Goal: Task Accomplishment & Management: Complete application form

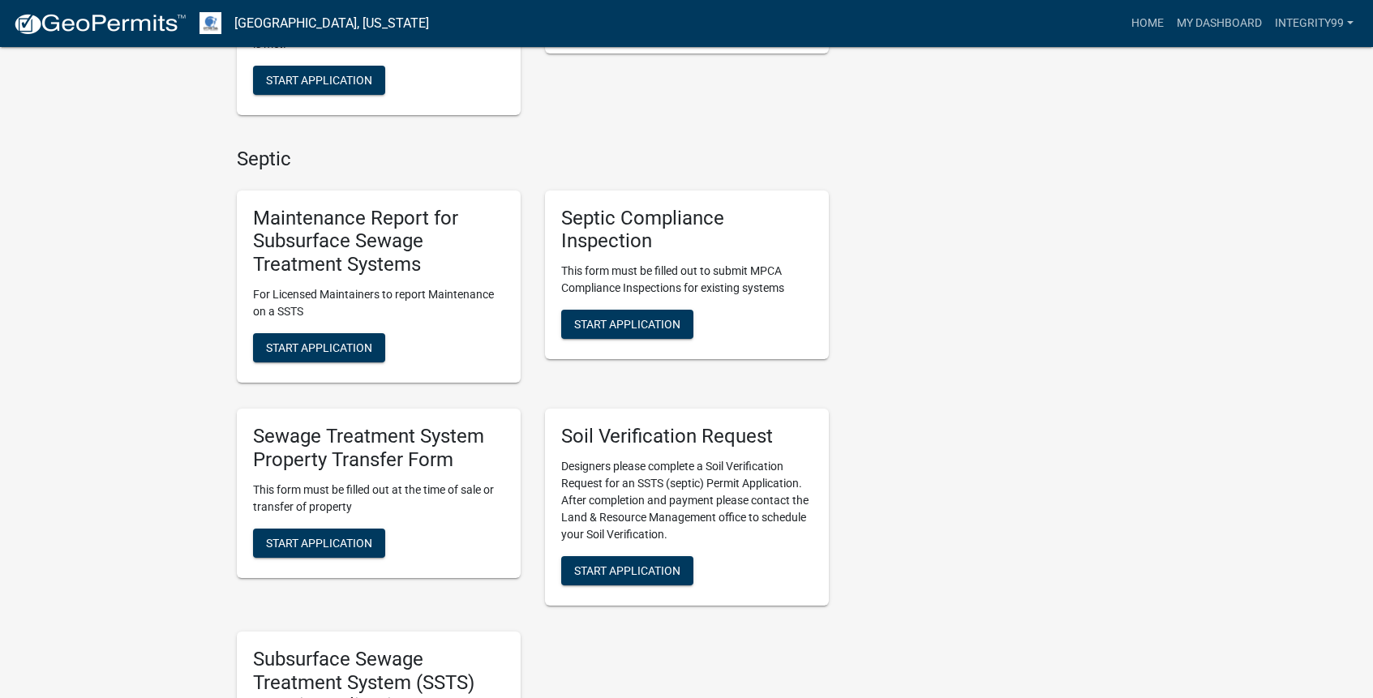
scroll to position [649, 0]
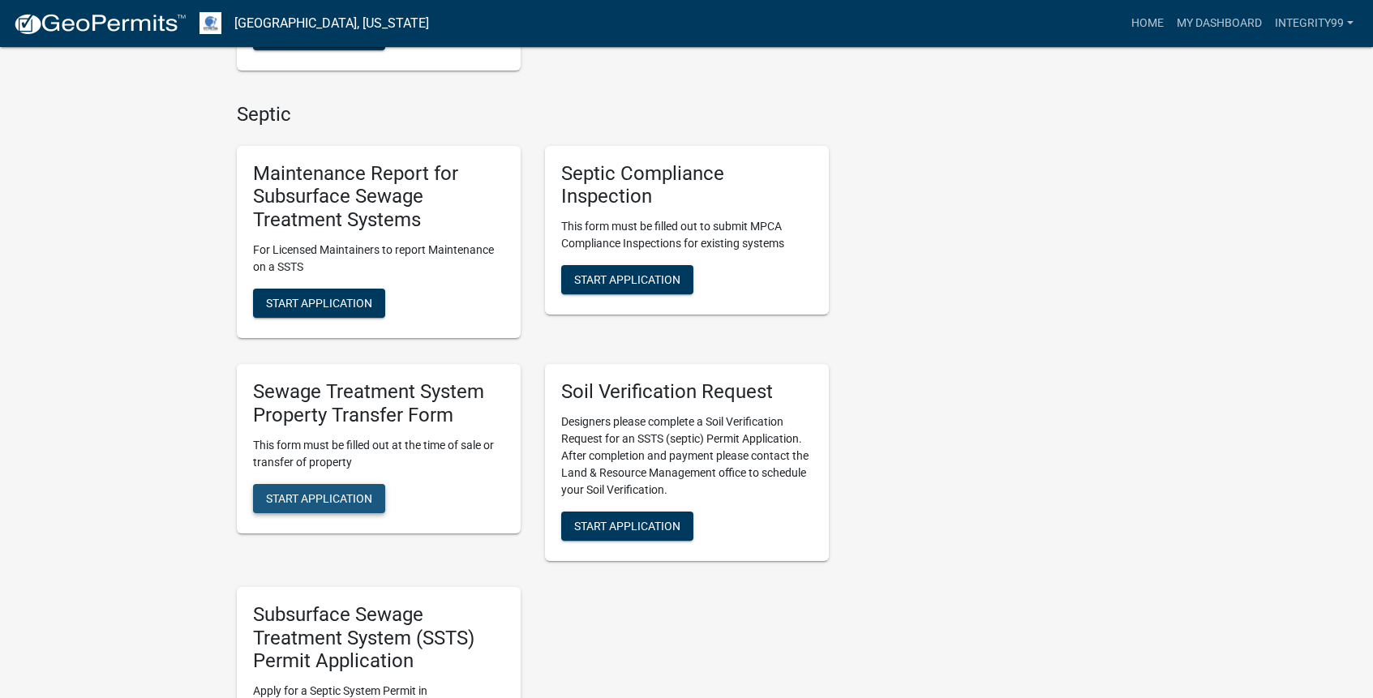
click at [325, 502] on span "Start Application" at bounding box center [319, 497] width 106 height 13
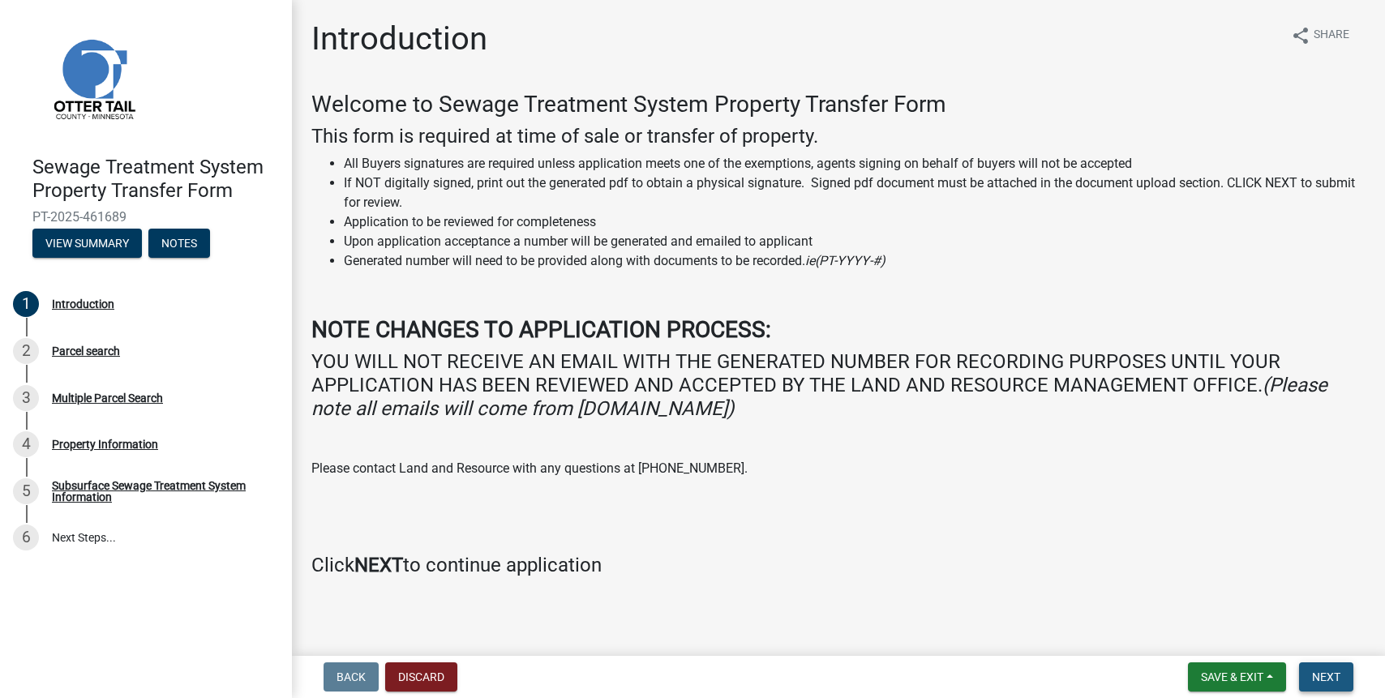
click at [1323, 674] on span "Next" at bounding box center [1326, 676] width 28 height 13
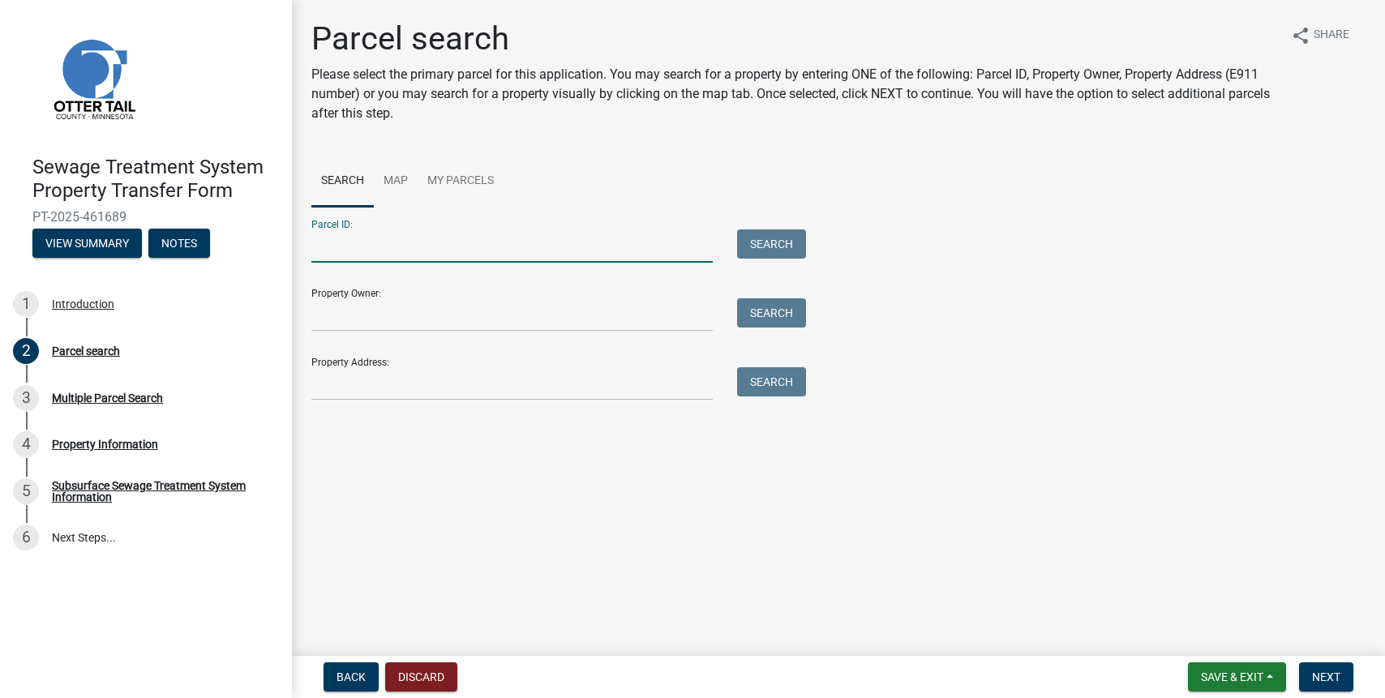
click at [345, 250] on input "Parcel ID:" at bounding box center [511, 245] width 401 height 33
type input "75000990171000"
click at [755, 235] on button "Search" at bounding box center [771, 243] width 69 height 29
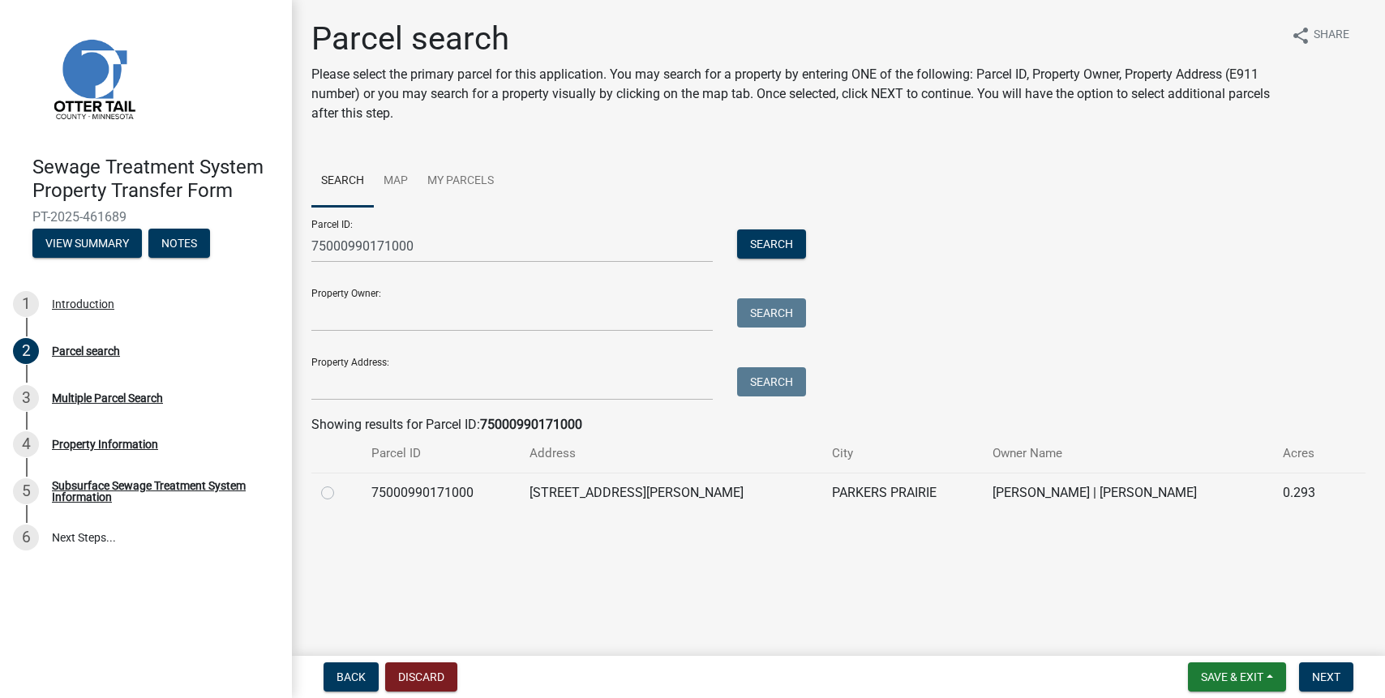
click at [340, 483] on label at bounding box center [340, 483] width 0 height 0
click at [340, 493] on input "radio" at bounding box center [345, 488] width 11 height 11
radio input "true"
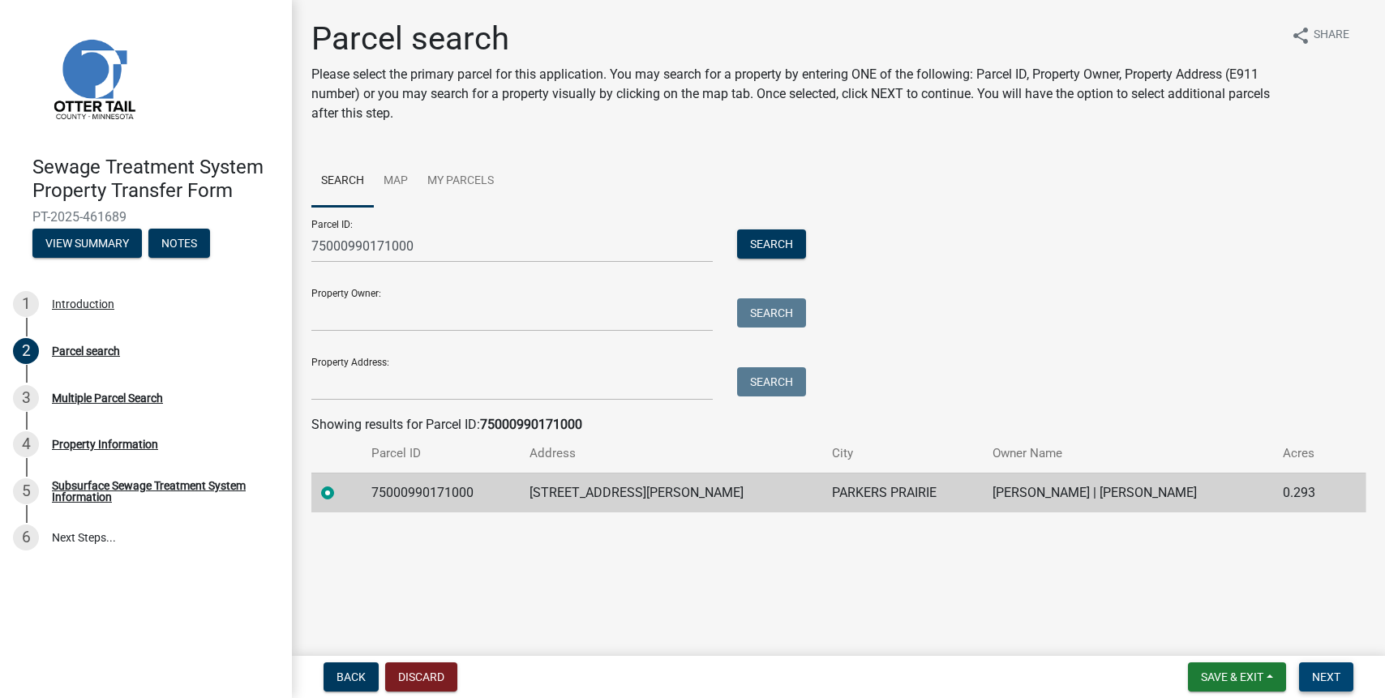
click at [1335, 679] on span "Next" at bounding box center [1326, 676] width 28 height 13
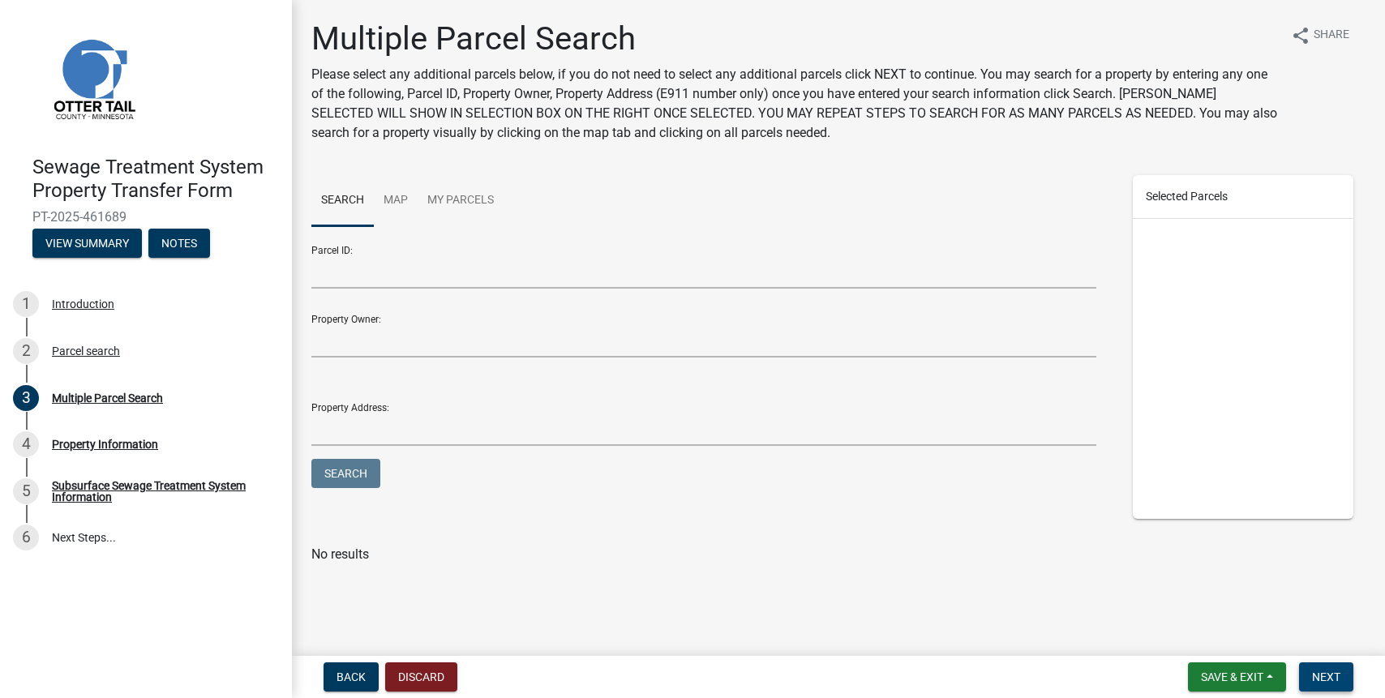
click at [1335, 679] on span "Next" at bounding box center [1326, 676] width 28 height 13
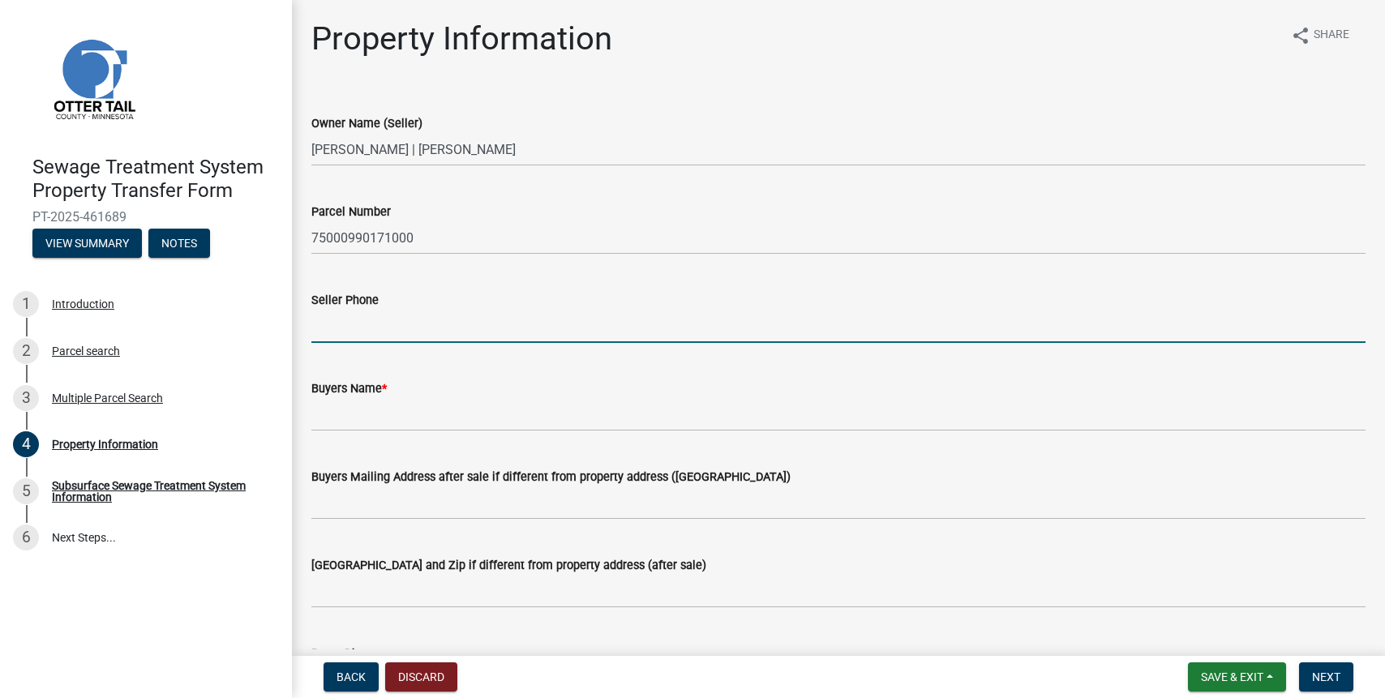
click at [335, 325] on input "Seller Phone" at bounding box center [838, 326] width 1054 height 33
type input "[PHONE_NUMBER]"
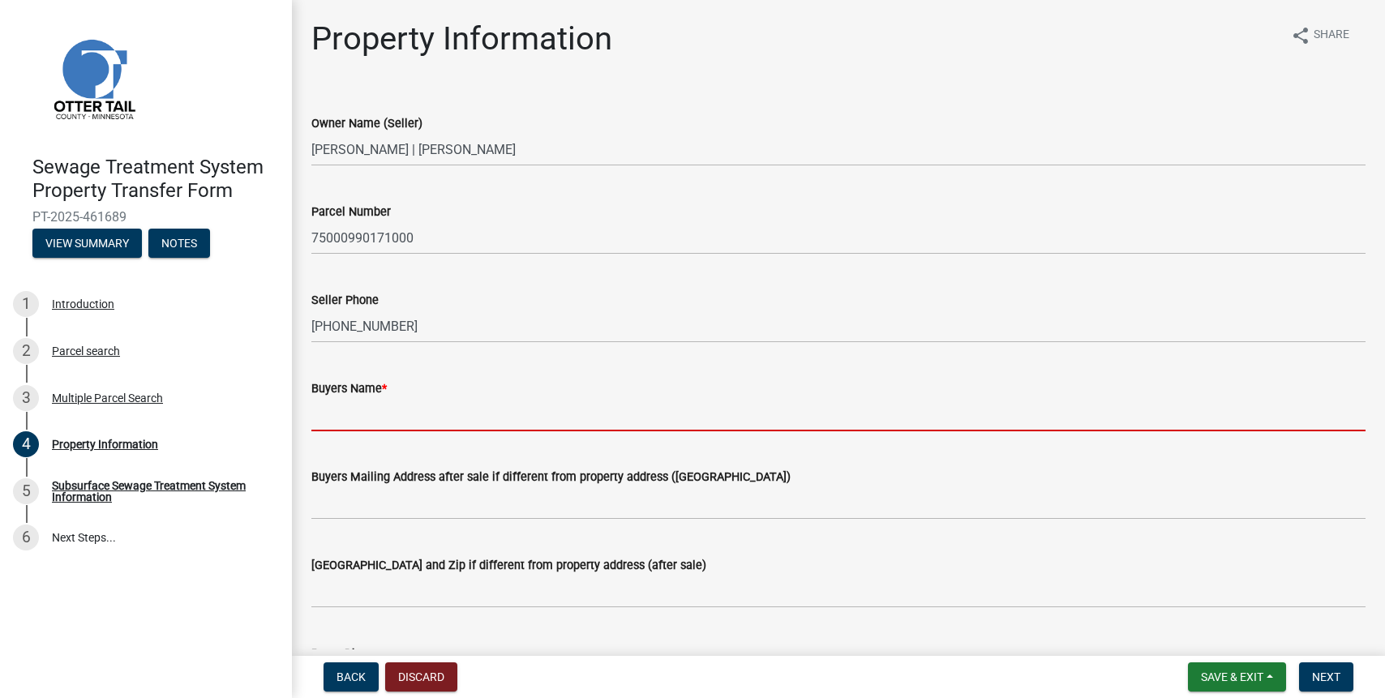
click at [323, 412] on input "Buyers Name *" at bounding box center [838, 414] width 1054 height 33
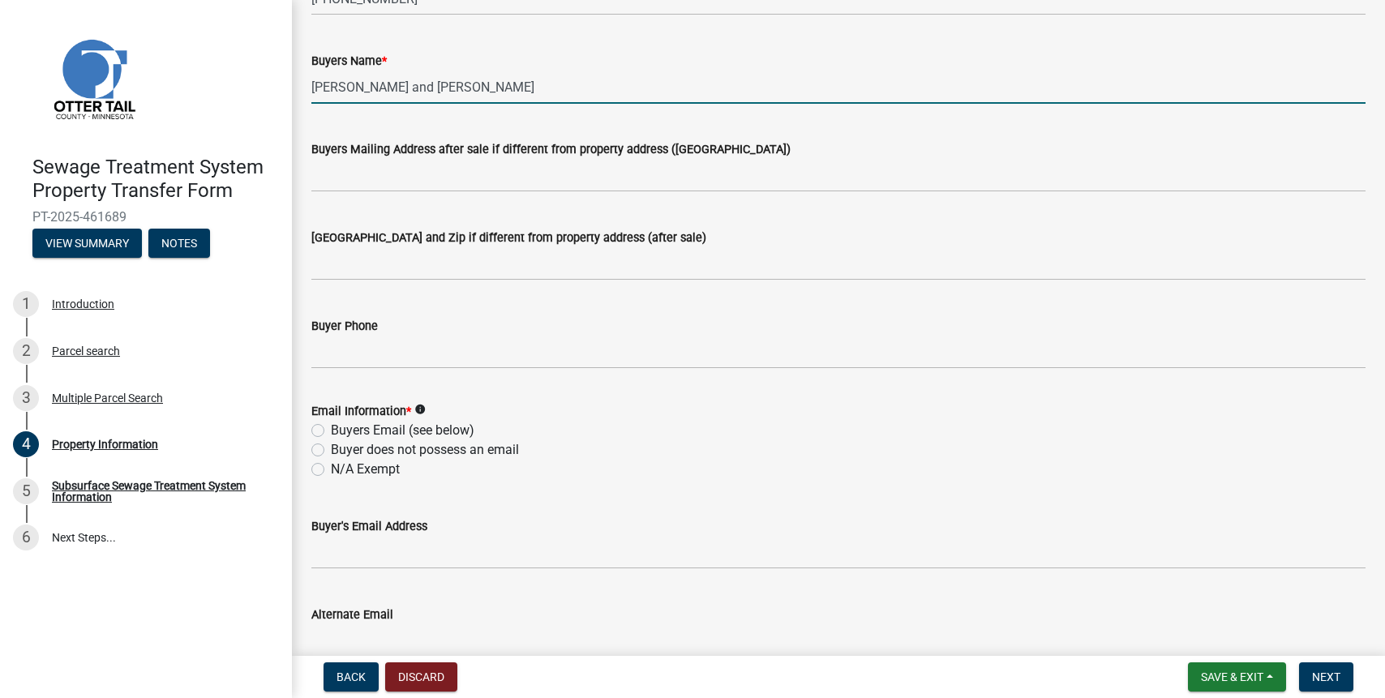
scroll to position [405, 0]
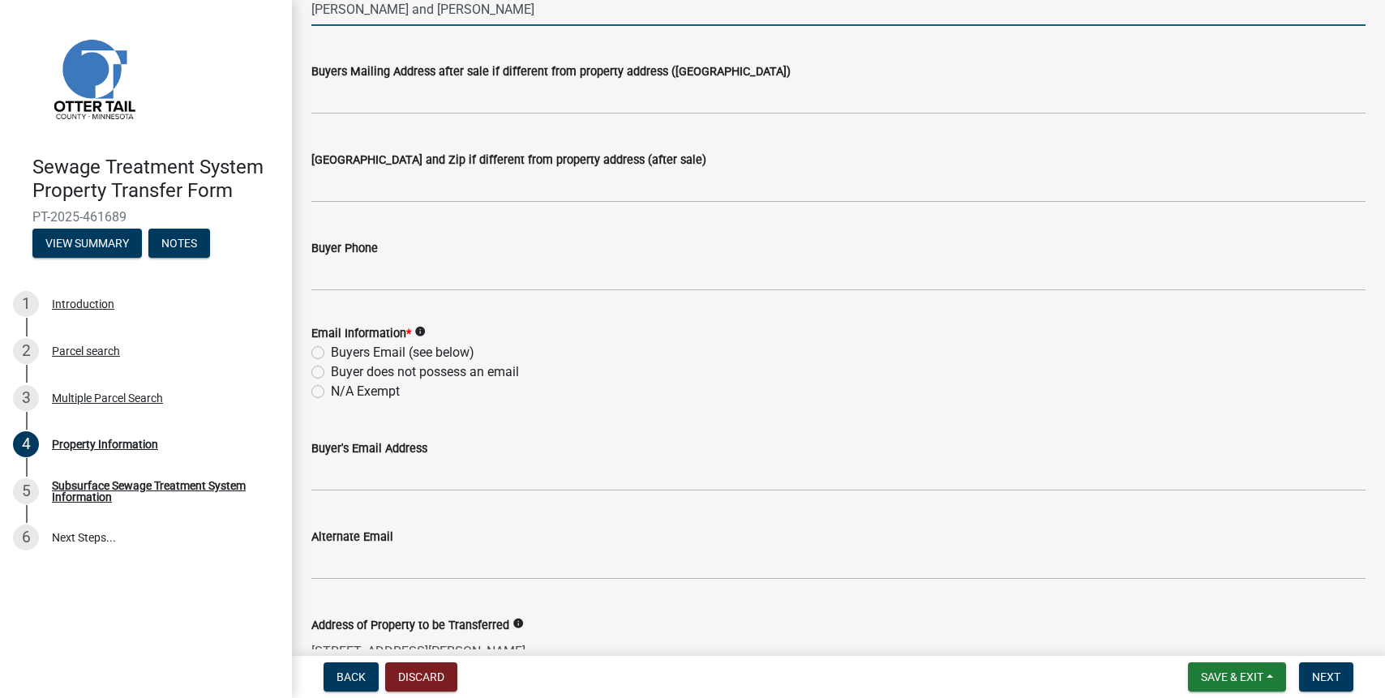
type input "[PERSON_NAME] and [PERSON_NAME]"
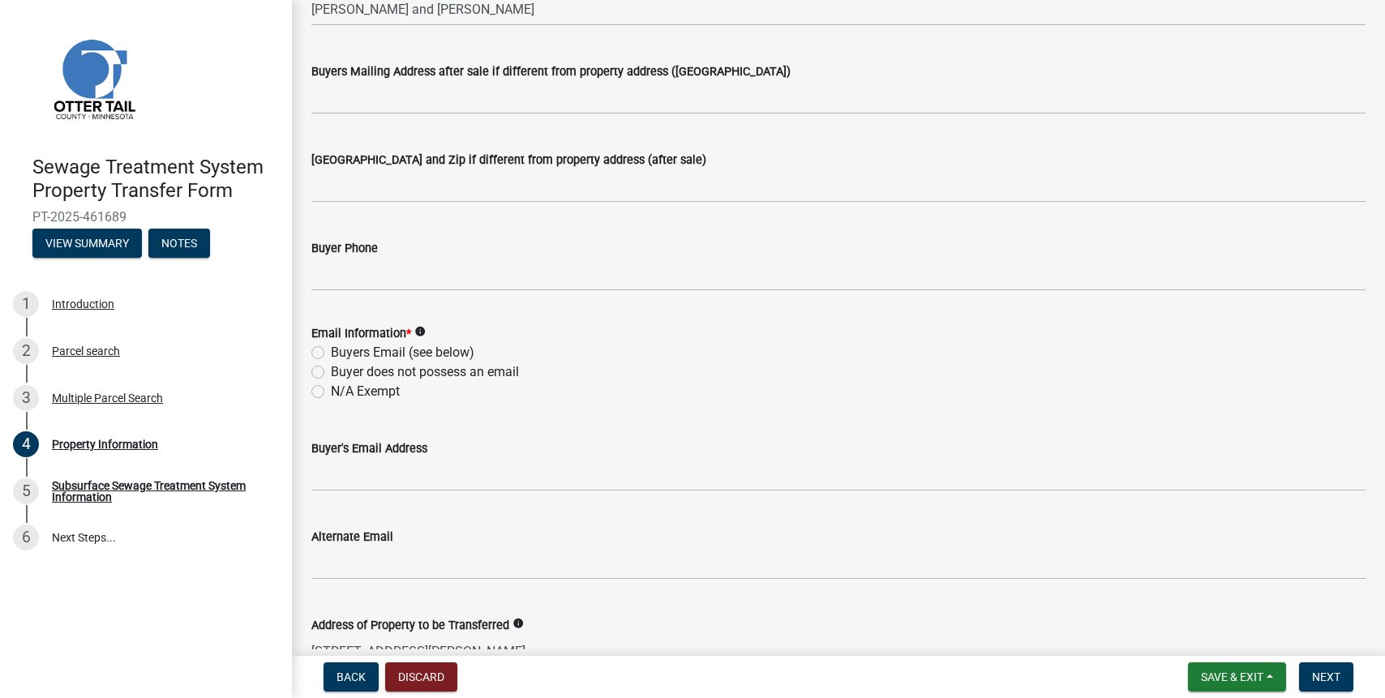
click at [331, 351] on label "Buyers Email (see below)" at bounding box center [402, 352] width 143 height 19
click at [331, 351] on input "Buyers Email (see below)" at bounding box center [336, 348] width 11 height 11
radio input "true"
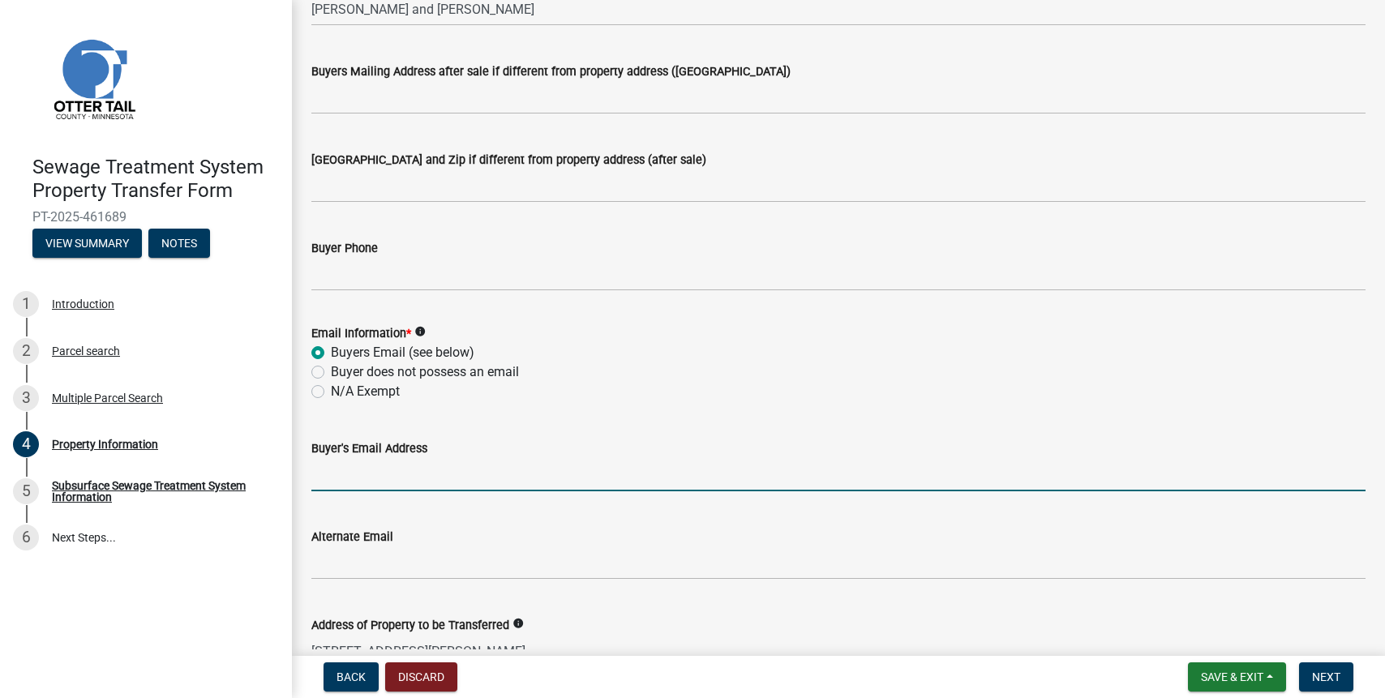
click at [332, 469] on input "Buyer's Email Address" at bounding box center [838, 474] width 1054 height 33
type input "[EMAIL_ADDRESS][DOMAIN_NAME]"
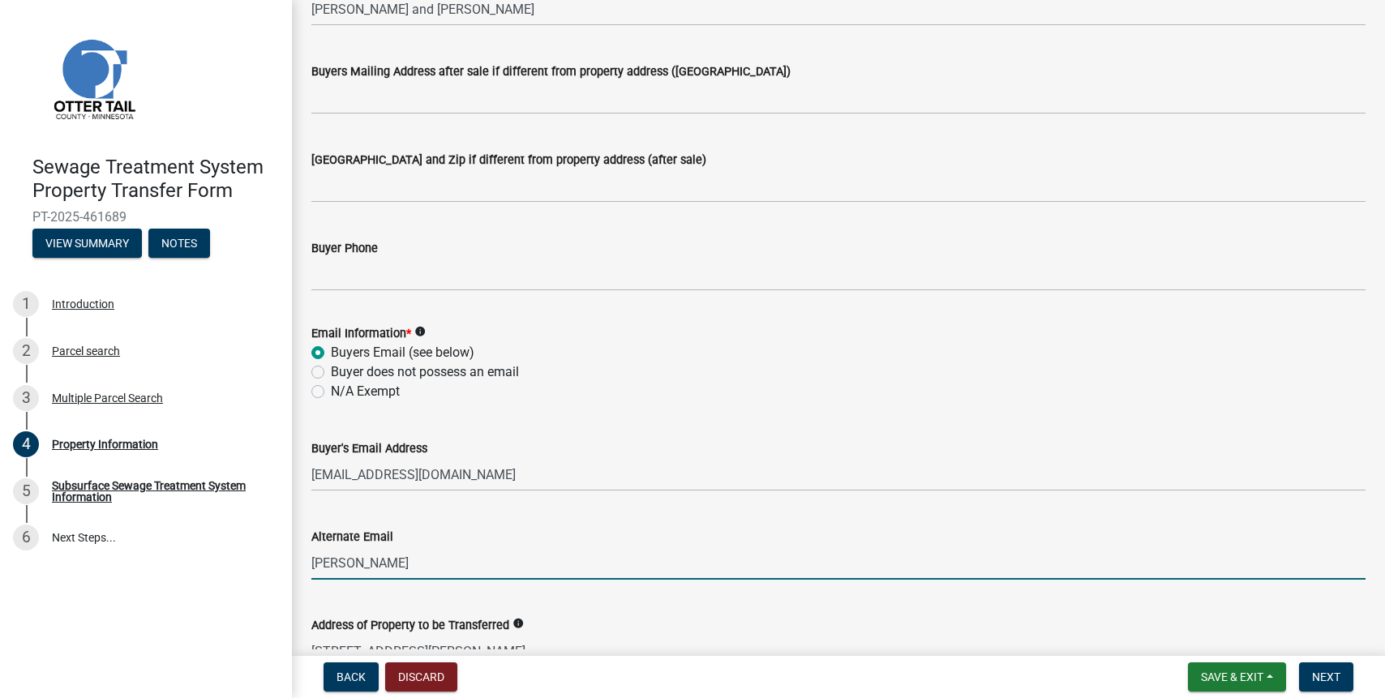
type input "[PERSON_NAME][EMAIL_ADDRESS][DOMAIN_NAME]"
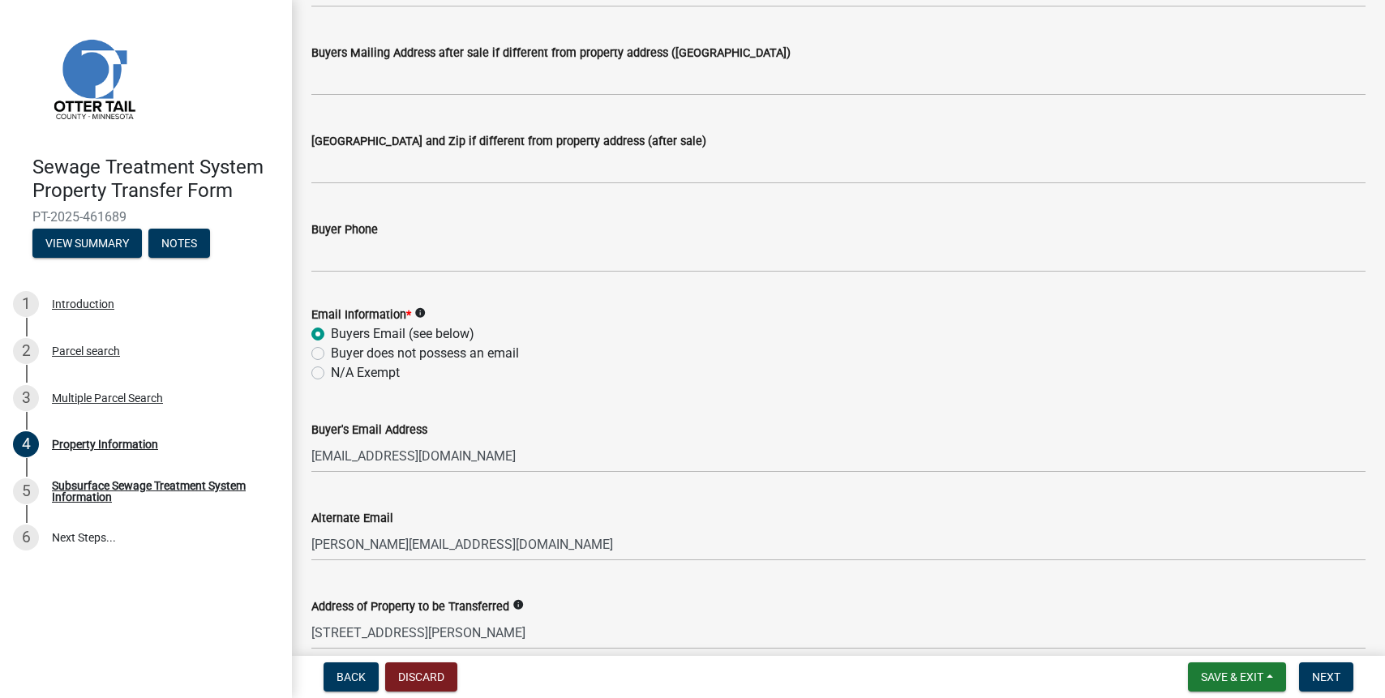
scroll to position [767, 0]
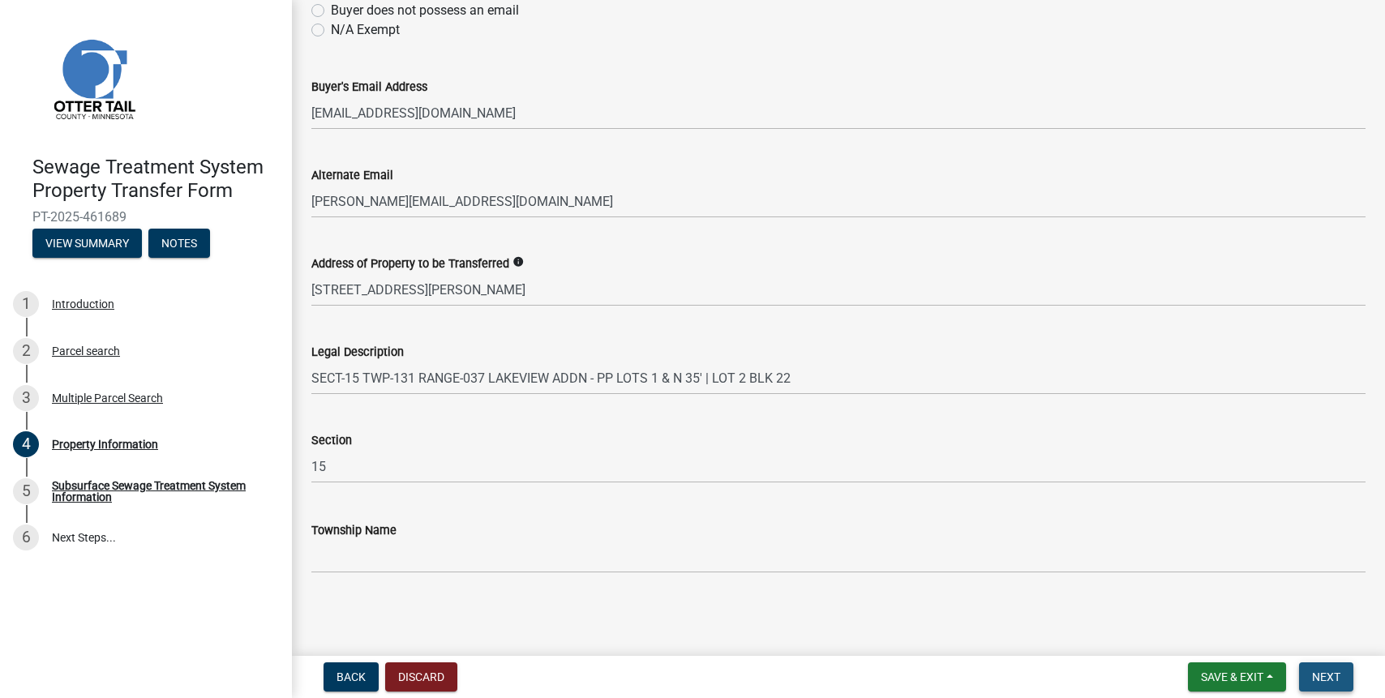
click at [1316, 678] on span "Next" at bounding box center [1326, 676] width 28 height 13
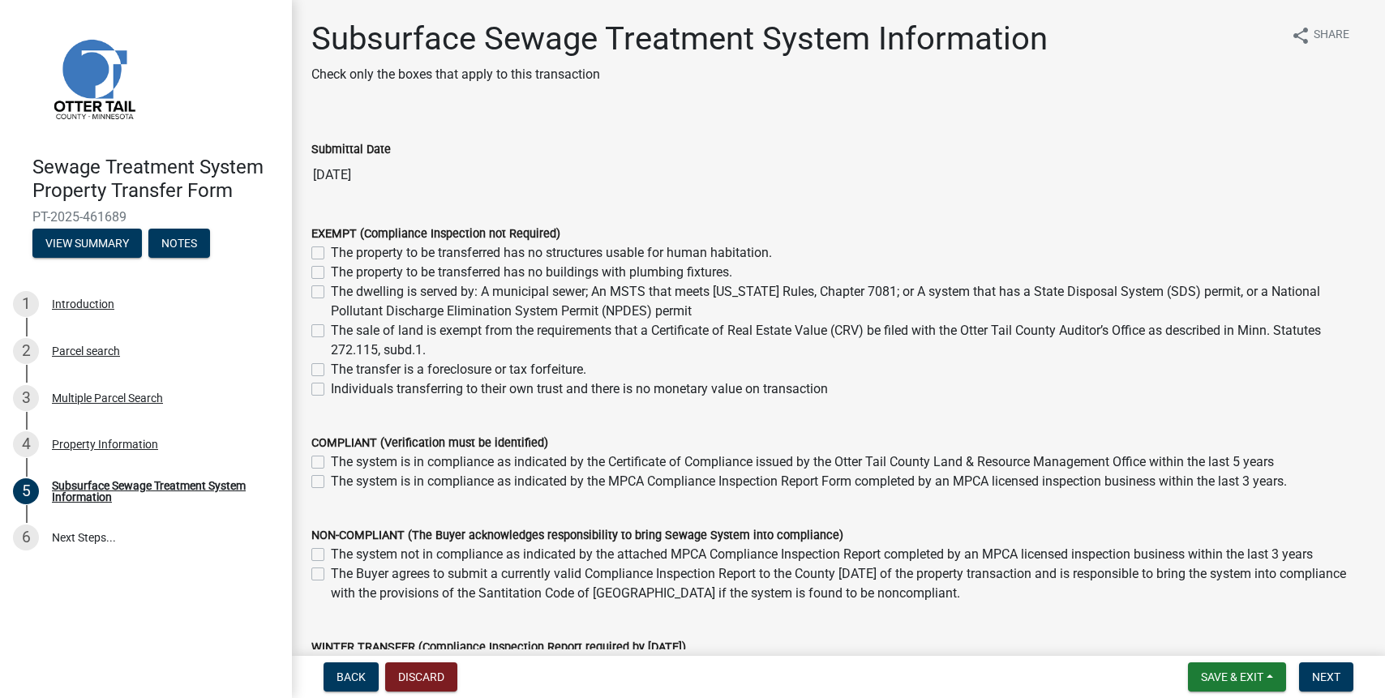
click at [331, 293] on label "The dwelling is served by: A municipal sewer; An MSTS that meets [US_STATE] Rul…" at bounding box center [848, 301] width 1034 height 39
click at [331, 293] on input "The dwelling is served by: A municipal sewer; An MSTS that meets [US_STATE] Rul…" at bounding box center [336, 287] width 11 height 11
checkbox input "true"
checkbox input "false"
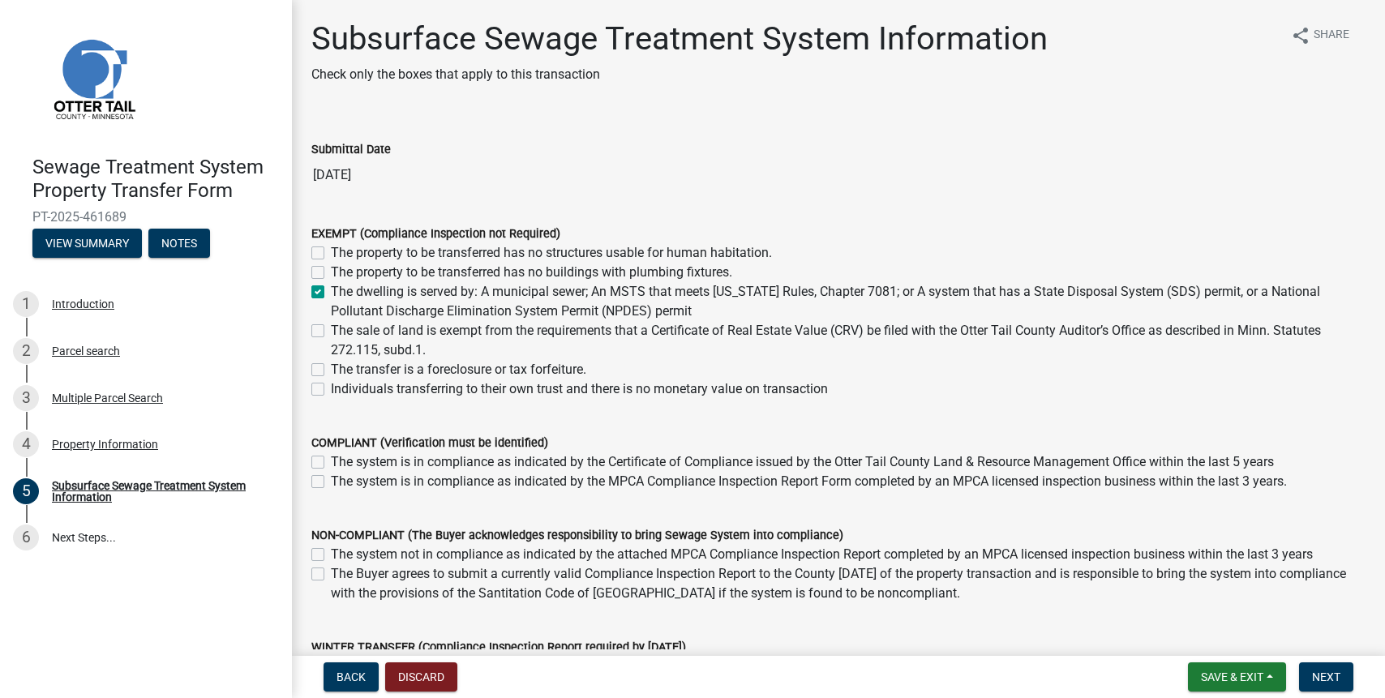
checkbox input "true"
checkbox input "false"
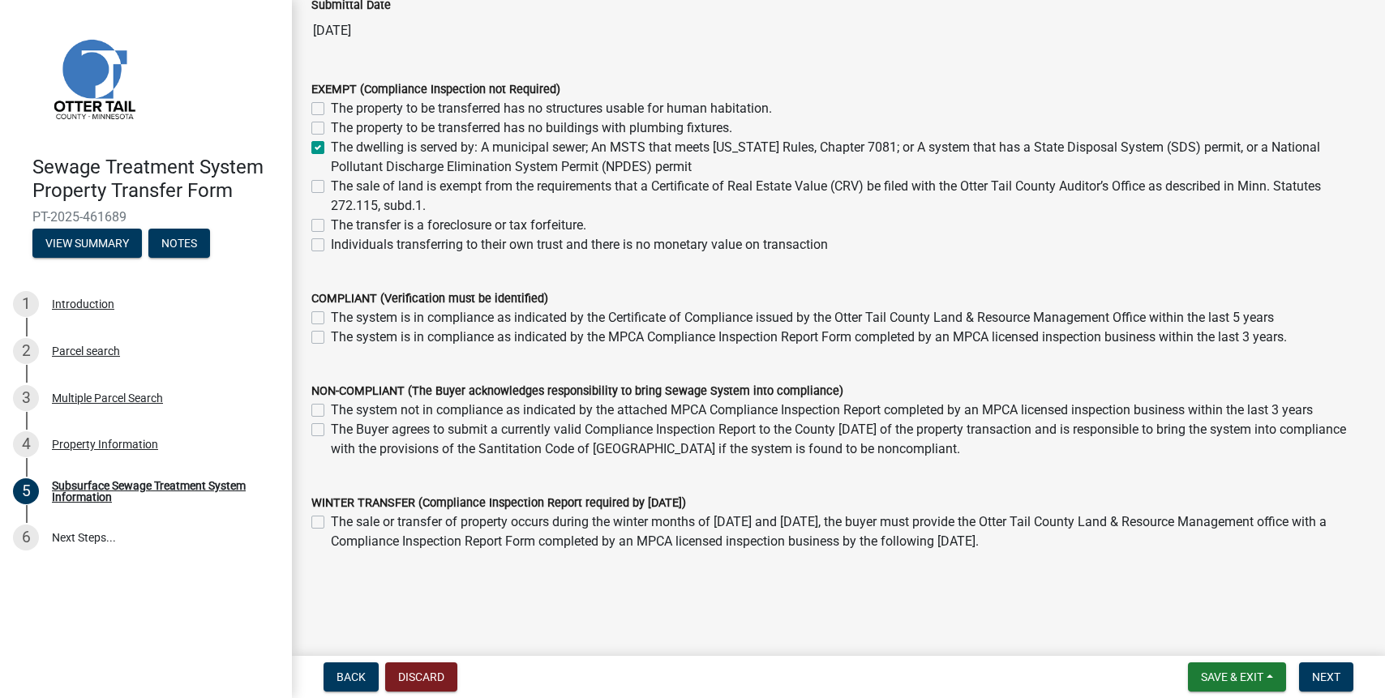
scroll to position [176, 0]
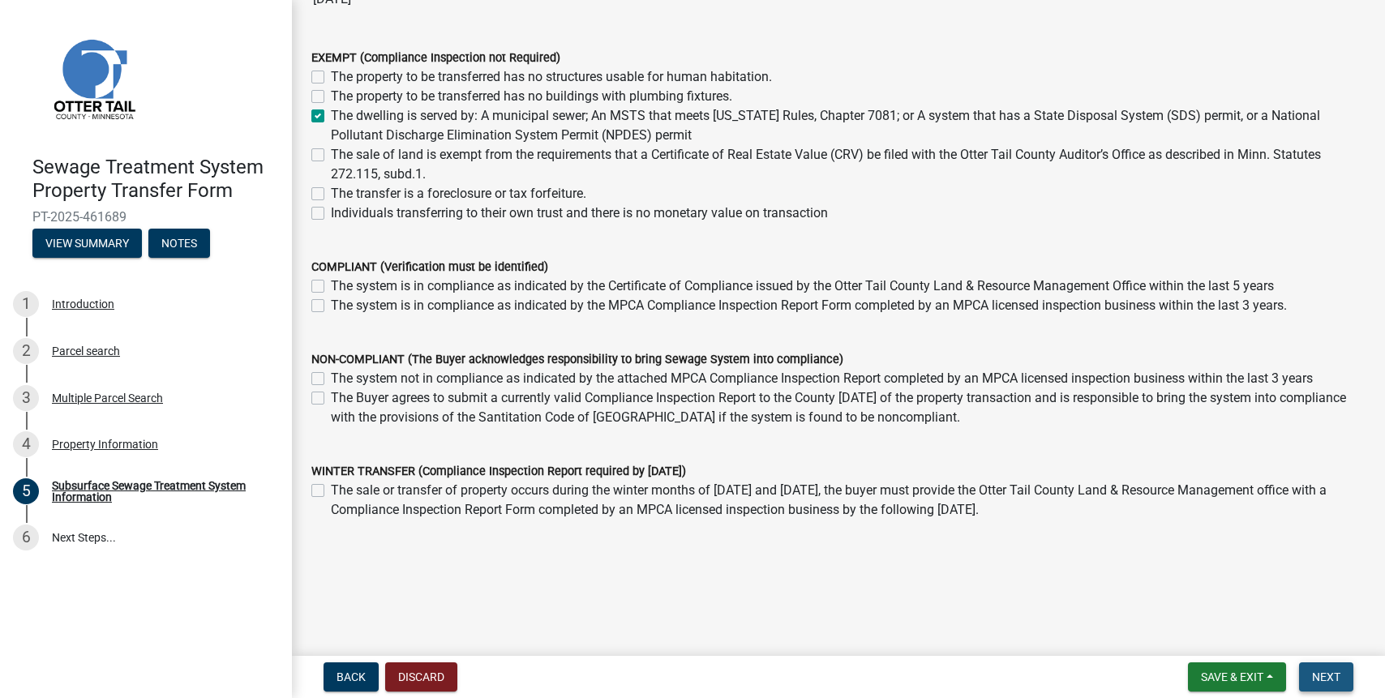
click at [1308, 674] on button "Next" at bounding box center [1326, 676] width 54 height 29
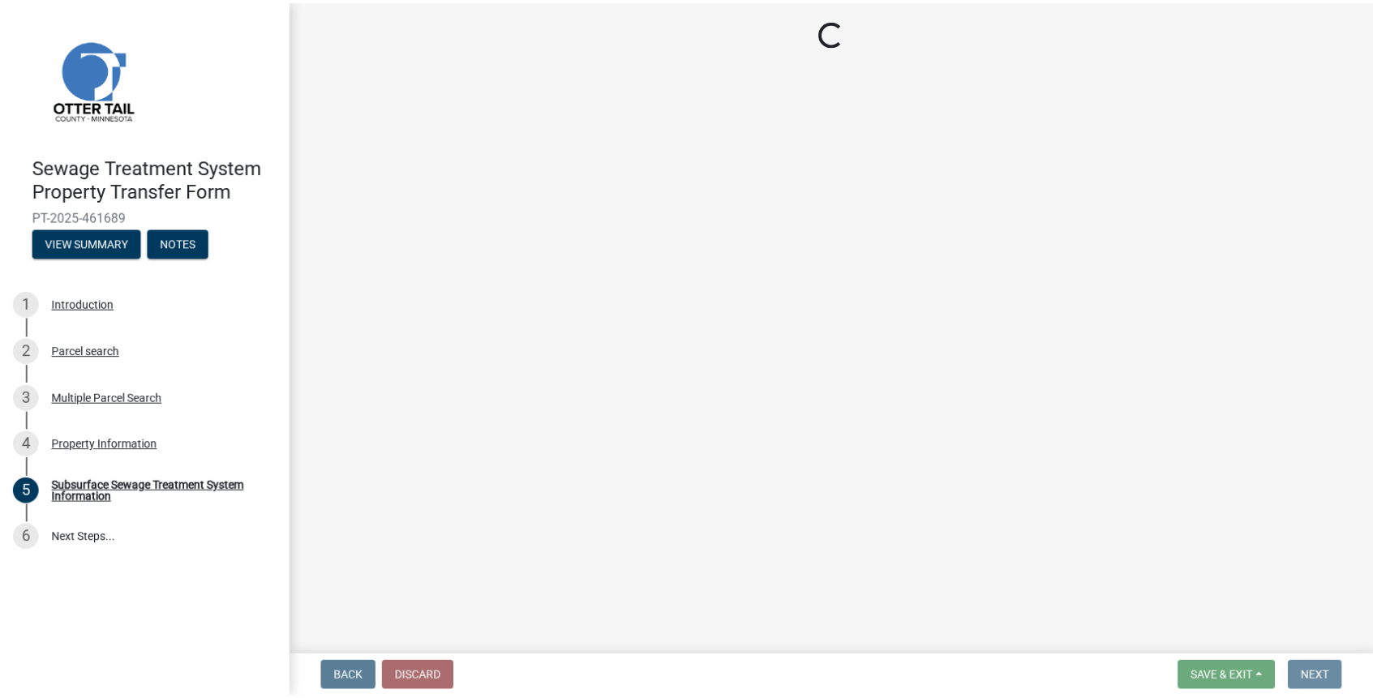
scroll to position [0, 0]
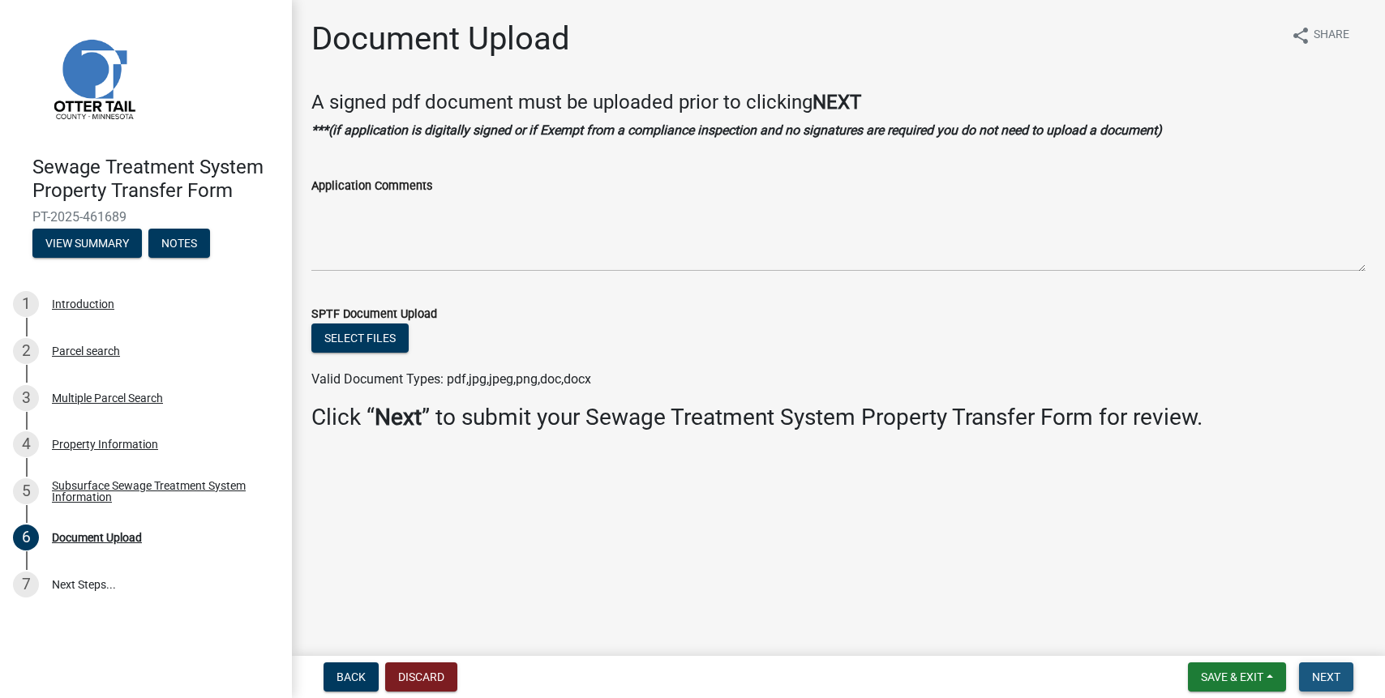
click at [1317, 669] on button "Next" at bounding box center [1326, 676] width 54 height 29
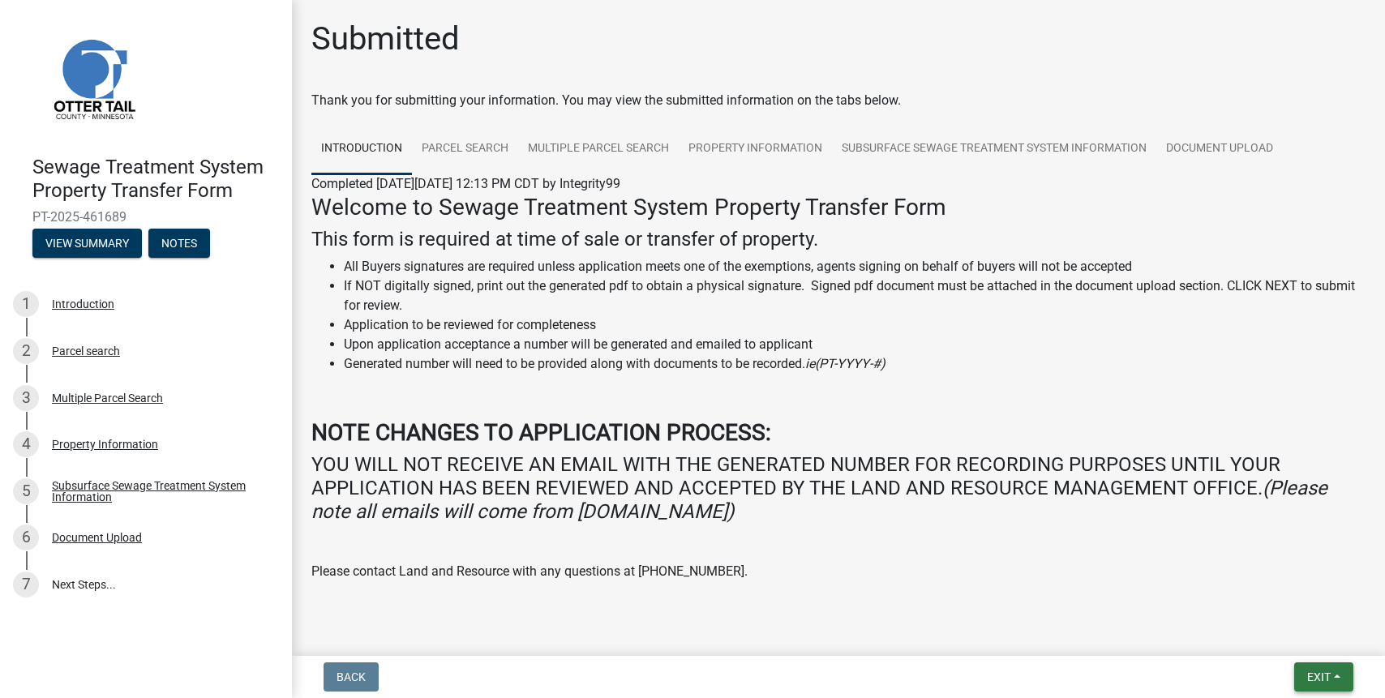
click at [1317, 669] on button "Exit" at bounding box center [1323, 676] width 59 height 29
click at [1270, 630] on button "Save & Exit" at bounding box center [1288, 634] width 130 height 39
